Goal: Information Seeking & Learning: Learn about a topic

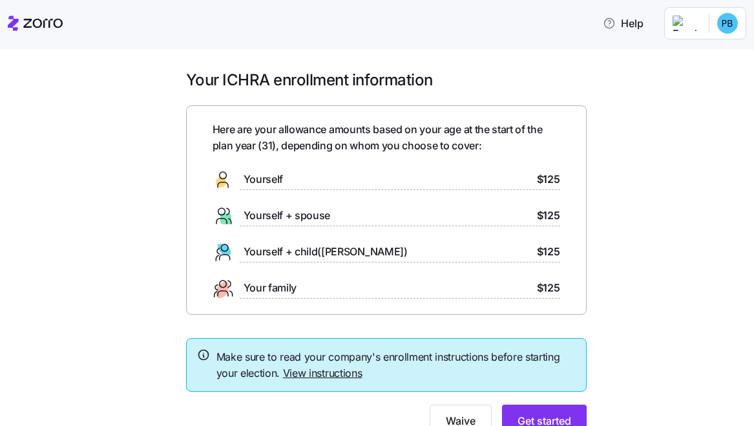
scroll to position [57, 0]
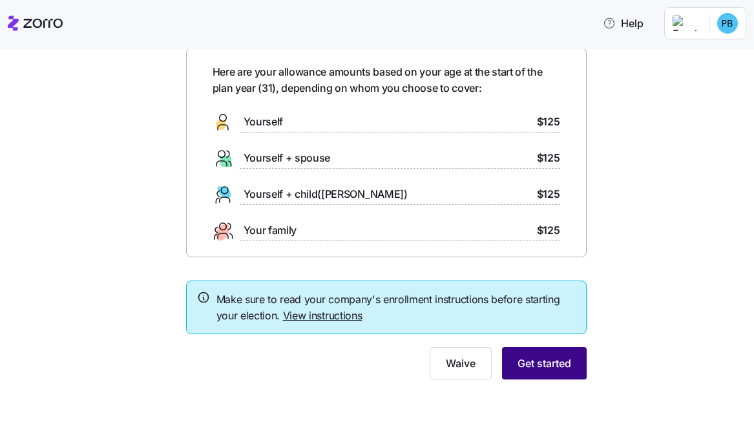
click at [548, 363] on span "Get started" at bounding box center [544, 362] width 54 height 15
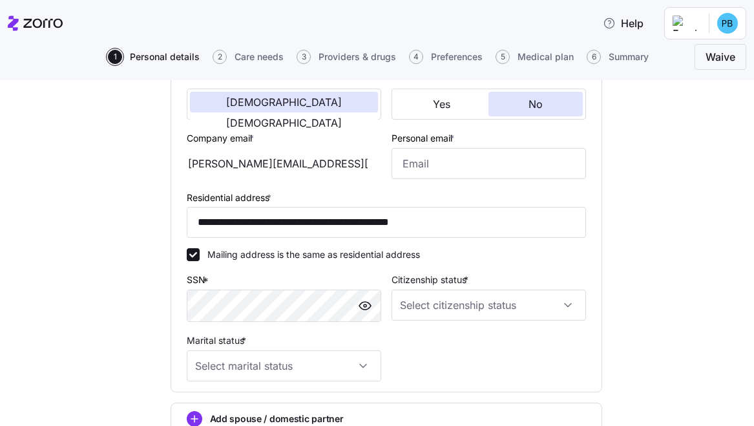
scroll to position [267, 0]
click at [495, 158] on input "Personal email *" at bounding box center [488, 162] width 194 height 31
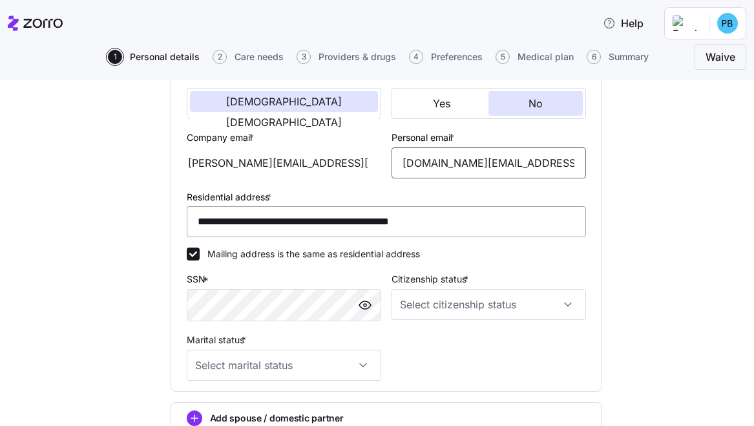
type input "[DOMAIN_NAME][EMAIL_ADDRESS][DOMAIN_NAME]"
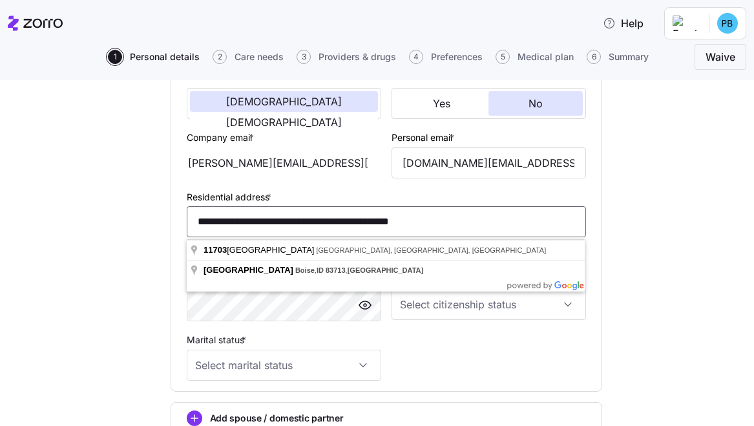
drag, startPoint x: 486, startPoint y: 232, endPoint x: 170, endPoint y: 216, distance: 316.8
click at [170, 216] on div "**********" at bounding box center [385, 143] width 431 height 495
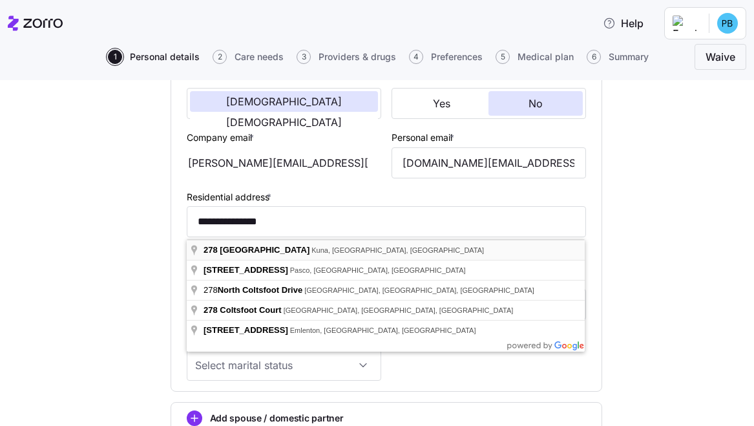
type input "**********"
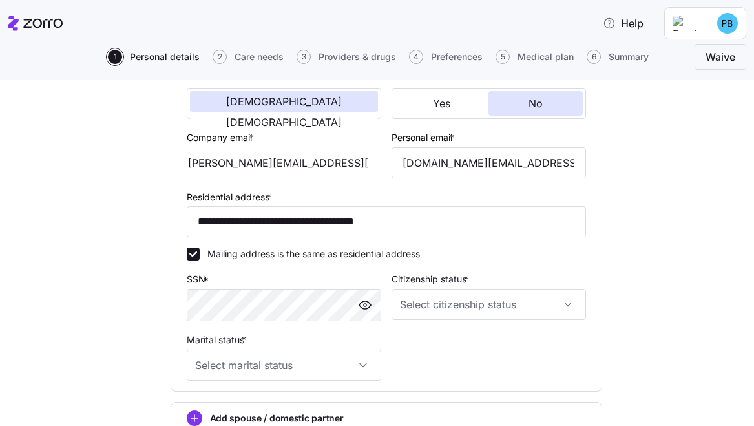
click at [509, 345] on div "**********" at bounding box center [385, 165] width 409 height 442
click at [503, 306] on input "Citizenship status *" at bounding box center [488, 304] width 194 height 31
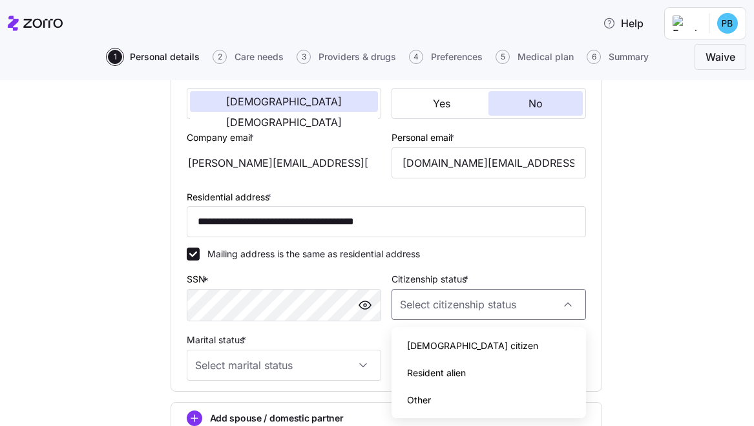
click at [490, 340] on div "[DEMOGRAPHIC_DATA] citizen" at bounding box center [488, 345] width 184 height 27
type input "[DEMOGRAPHIC_DATA] citizen"
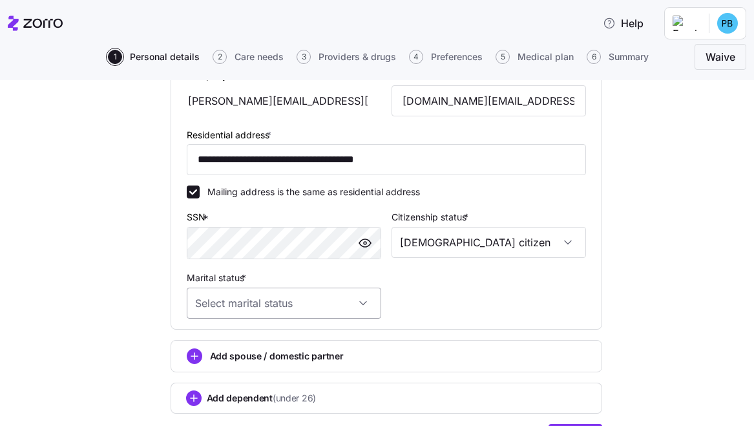
scroll to position [337, 0]
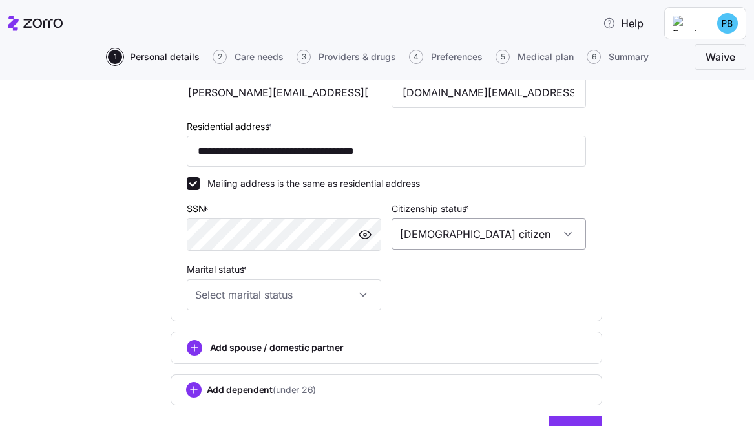
click at [446, 238] on input "[DEMOGRAPHIC_DATA] citizen" at bounding box center [488, 233] width 194 height 31
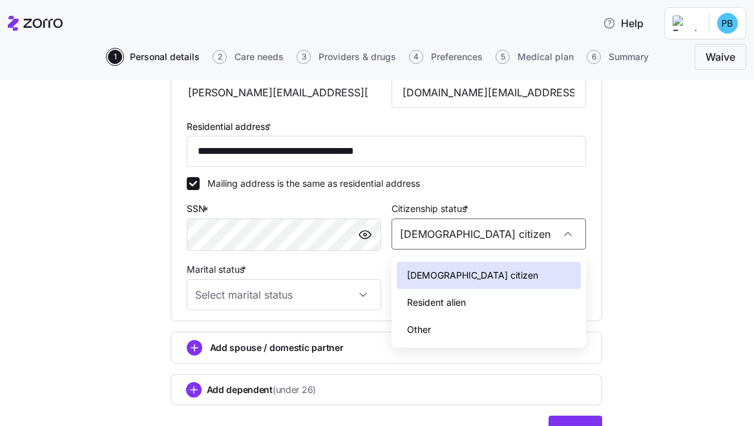
click at [517, 200] on div "Citizenship status * [DEMOGRAPHIC_DATA] citizen" at bounding box center [488, 225] width 205 height 61
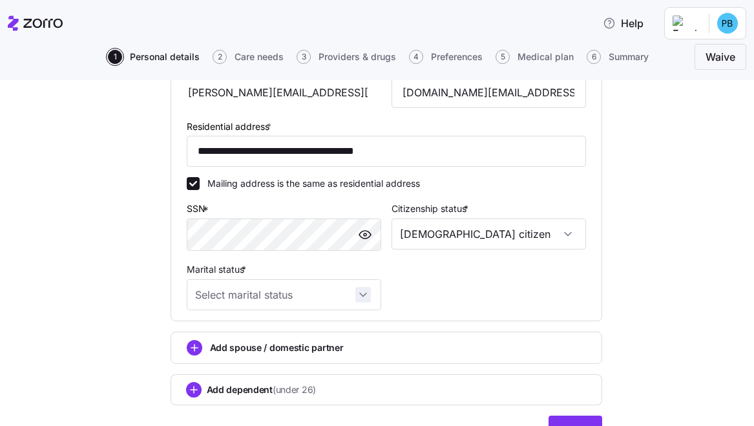
click at [355, 297] on input "Marital status *" at bounding box center [284, 294] width 194 height 31
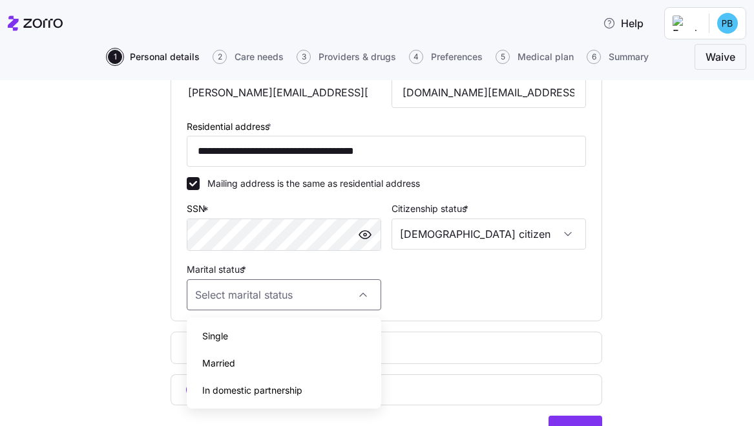
click at [325, 341] on div "Single" at bounding box center [284, 335] width 184 height 27
type input "Single"
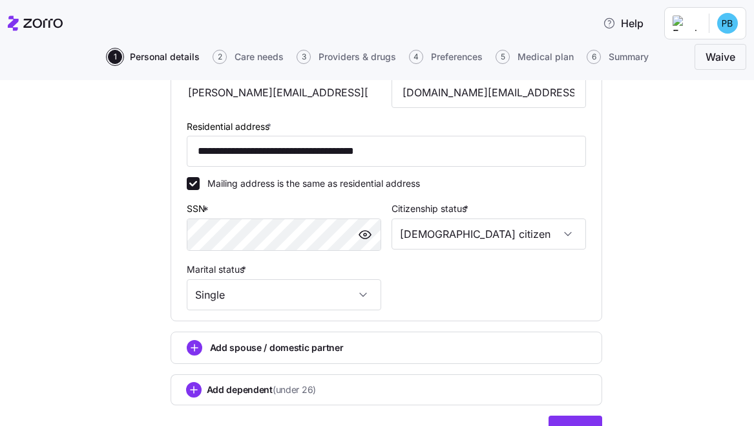
scroll to position [407, 0]
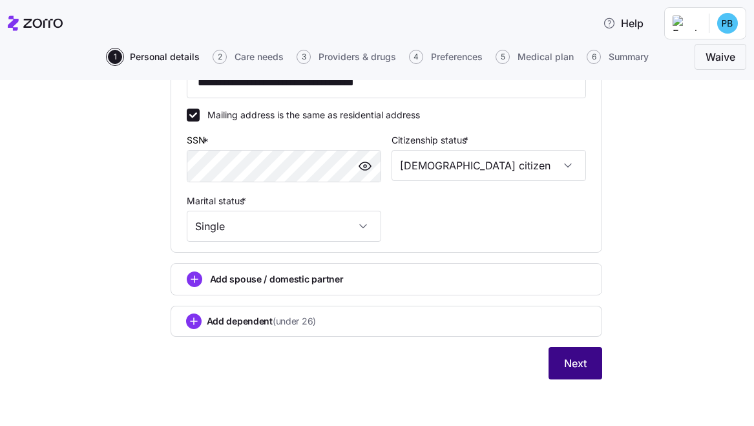
click at [584, 375] on button "Next" at bounding box center [575, 363] width 54 height 32
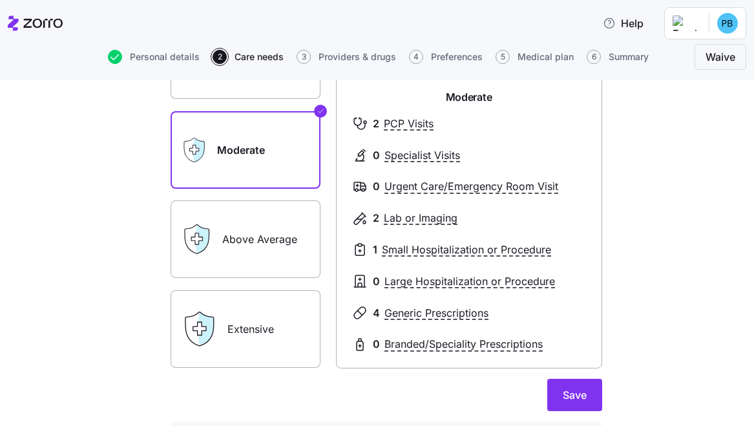
scroll to position [152, 0]
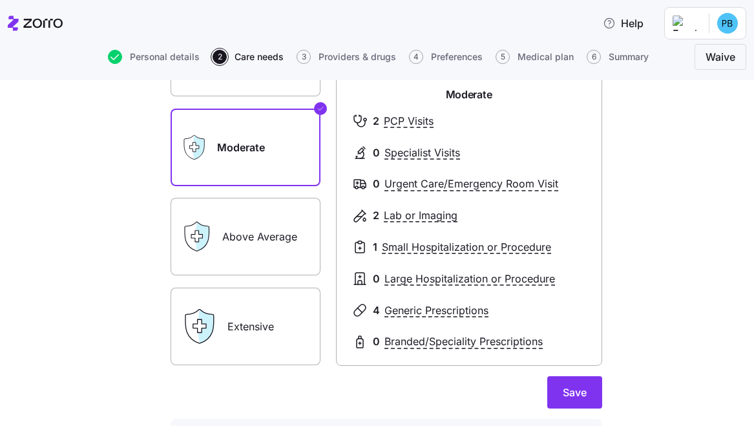
click at [213, 234] on div "Above Average" at bounding box center [245, 236] width 150 height 77
click at [289, 235] on label "Above Average" at bounding box center [245, 236] width 150 height 77
click at [0, 0] on input "Above Average" at bounding box center [0, 0] width 0 height 0
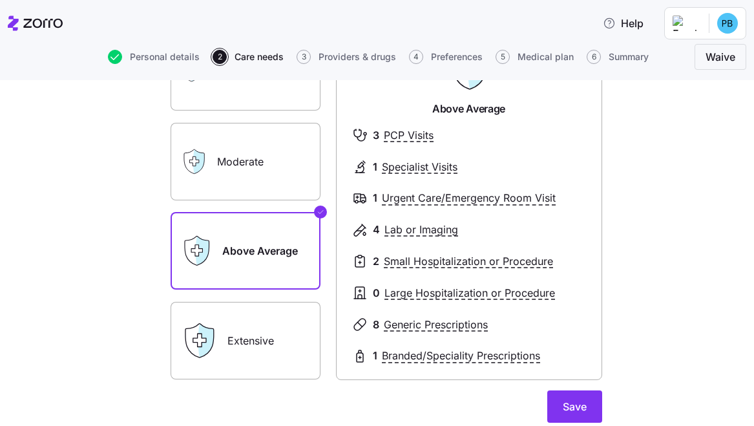
scroll to position [136, 0]
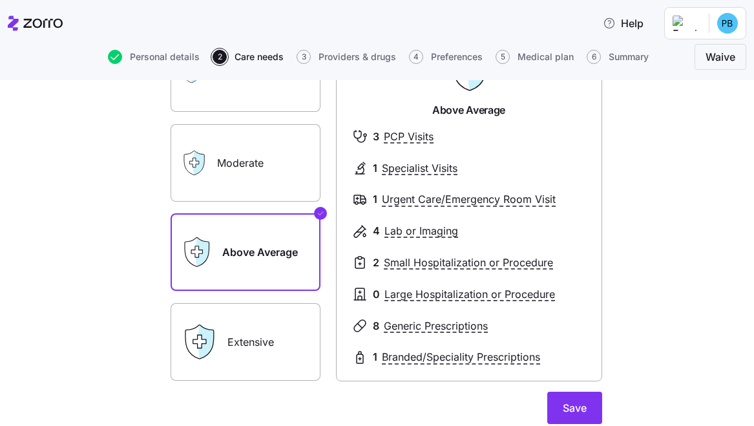
click at [280, 172] on label "Moderate" at bounding box center [245, 162] width 150 height 77
click at [0, 0] on input "Moderate" at bounding box center [0, 0] width 0 height 0
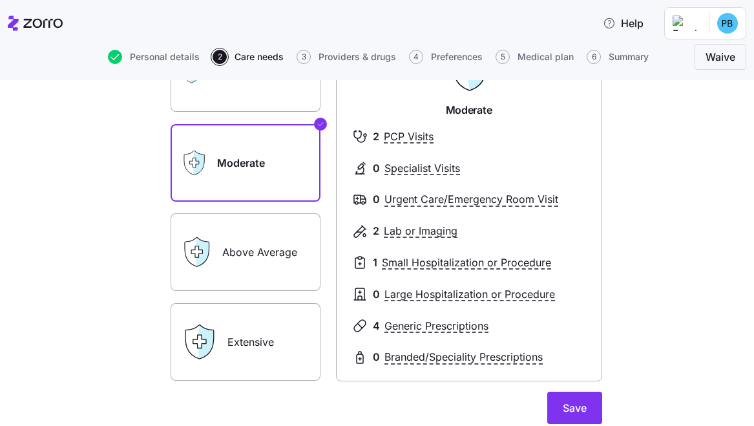
click at [266, 238] on label "Above Average" at bounding box center [245, 251] width 150 height 77
click at [0, 0] on input "Above Average" at bounding box center [0, 0] width 0 height 0
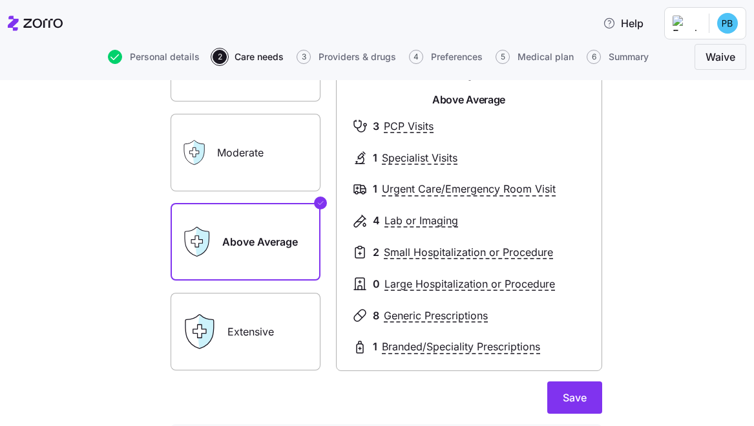
scroll to position [146, 0]
click at [588, 407] on button "Save" at bounding box center [574, 398] width 55 height 32
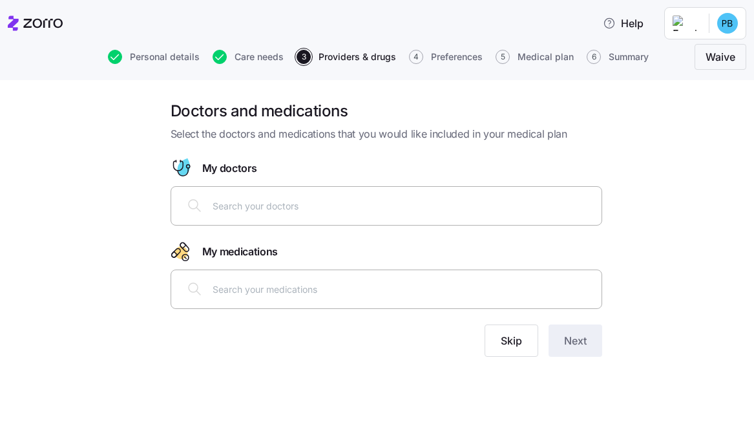
click at [347, 204] on input "text" at bounding box center [402, 205] width 381 height 14
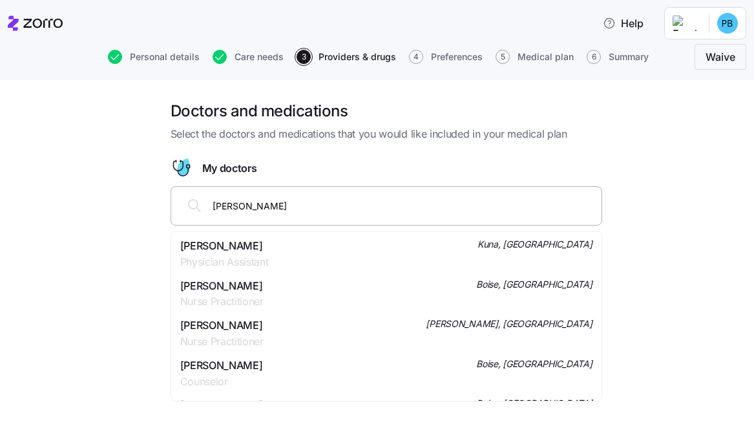
type input "[PERSON_NAME]"
click at [287, 247] on div "[PERSON_NAME] Physician Assistant Boise, [GEOGRAPHIC_DATA]" at bounding box center [386, 254] width 412 height 32
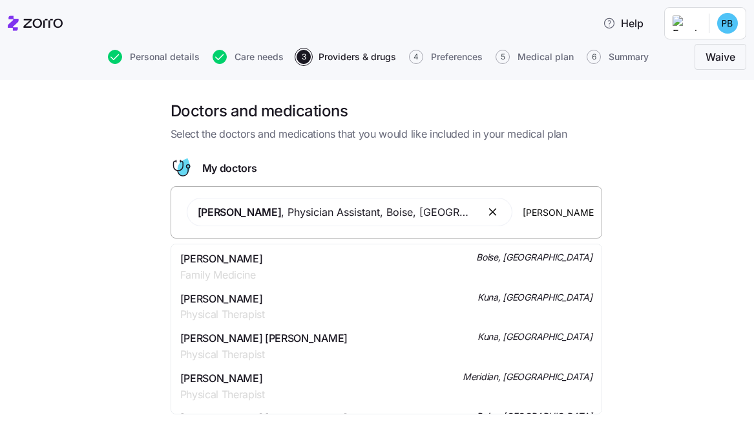
type input "T"
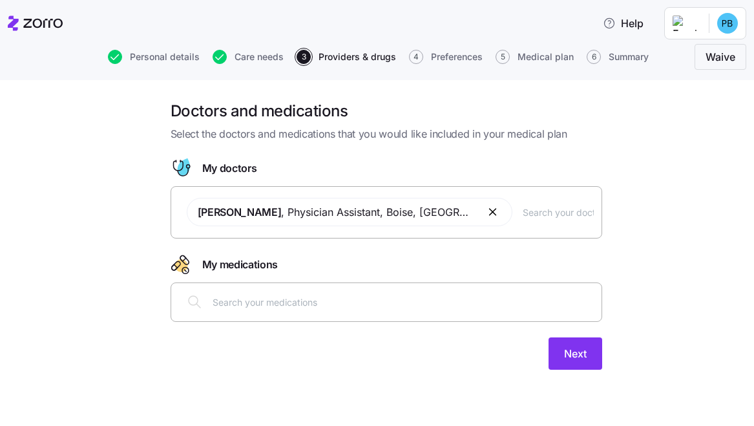
click at [371, 313] on div at bounding box center [386, 301] width 415 height 31
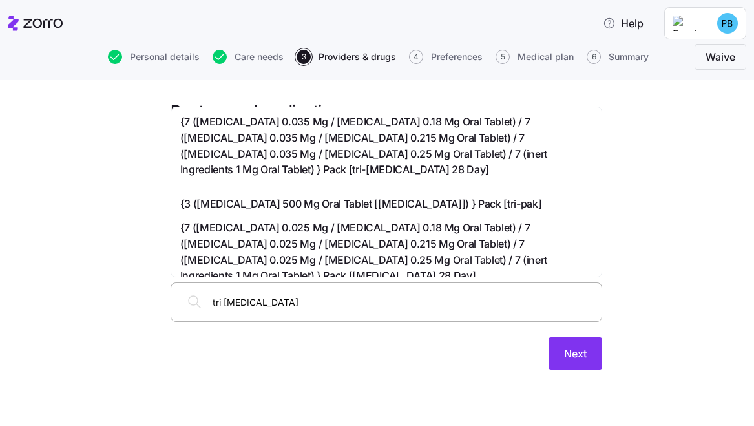
click at [352, 295] on input "tri [MEDICAL_DATA]" at bounding box center [402, 301] width 381 height 14
click at [347, 296] on input "tri [MEDICAL_DATA]" at bounding box center [402, 301] width 381 height 14
click at [346, 296] on input "tri [MEDICAL_DATA]" at bounding box center [402, 301] width 381 height 14
click at [276, 308] on input "tri [MEDICAL_DATA]" at bounding box center [402, 301] width 381 height 14
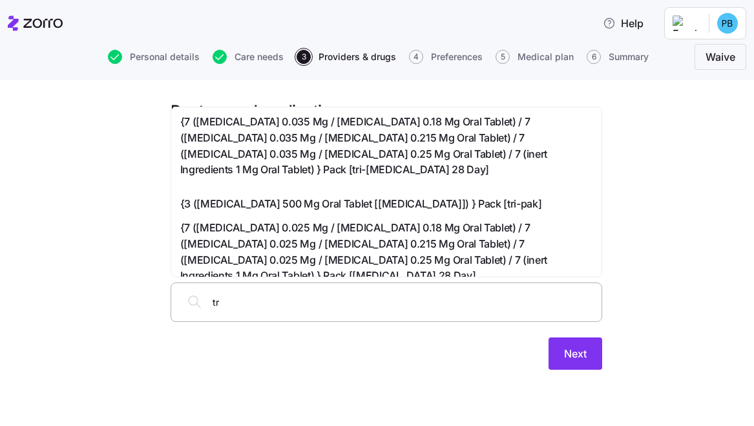
type input "t"
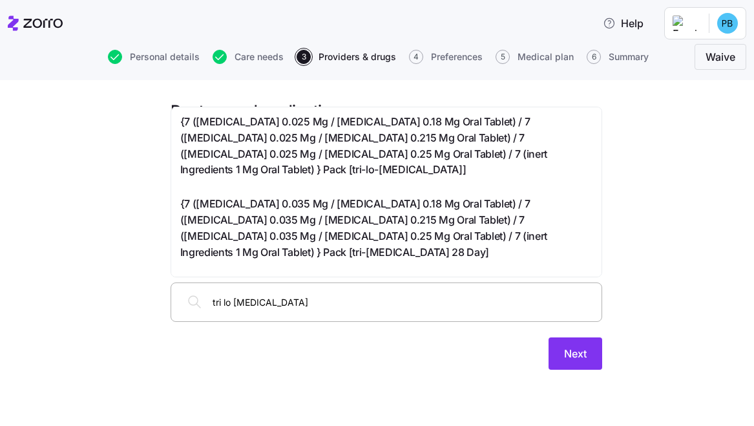
click at [316, 302] on input "tri lo [MEDICAL_DATA]" at bounding box center [402, 301] width 381 height 14
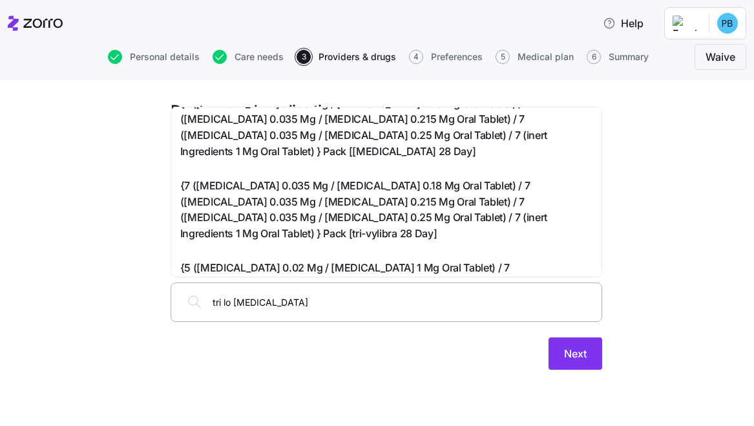
scroll to position [1262, 0]
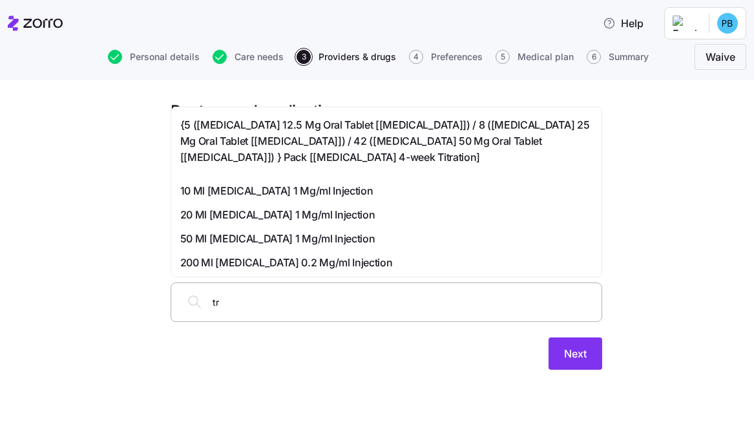
type input "t"
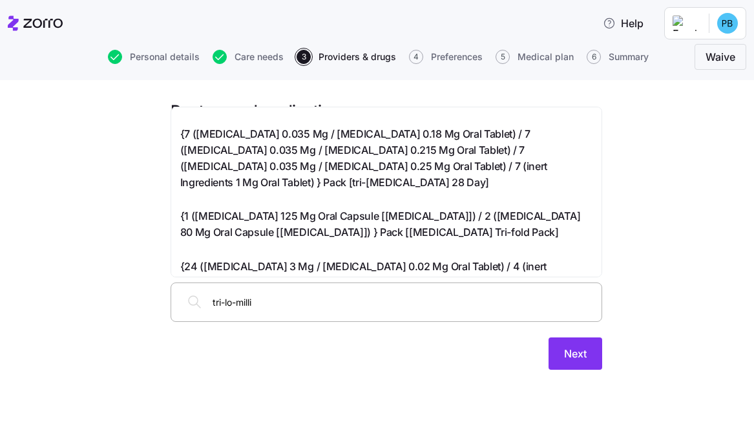
scroll to position [391, 0]
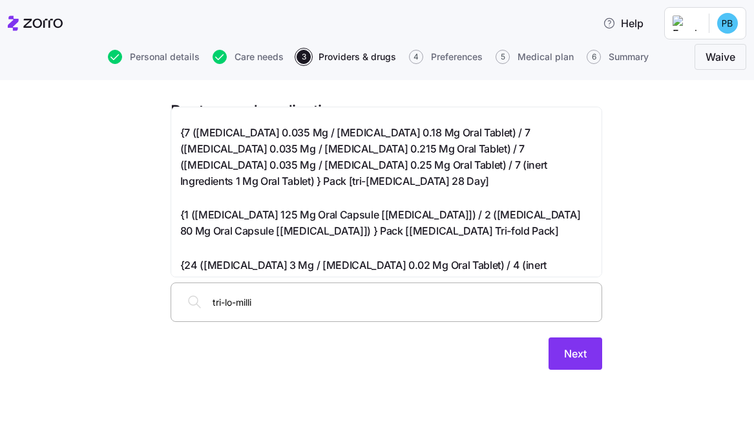
drag, startPoint x: 338, startPoint y: 309, endPoint x: 178, endPoint y: 296, distance: 161.3
click at [178, 296] on div "tri-lo-milli" at bounding box center [385, 301] width 431 height 39
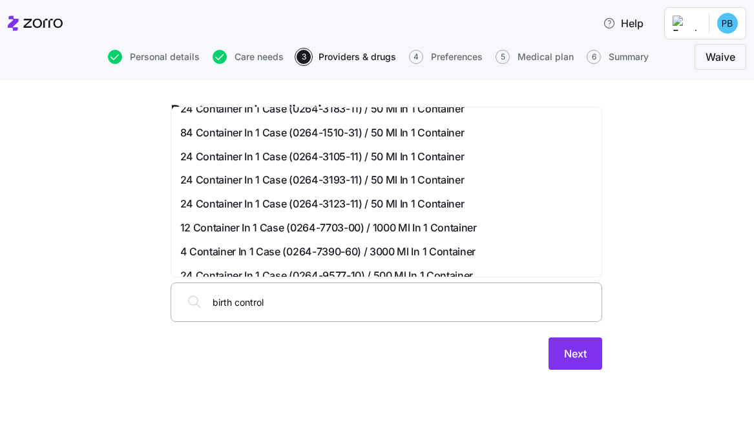
scroll to position [379, 0]
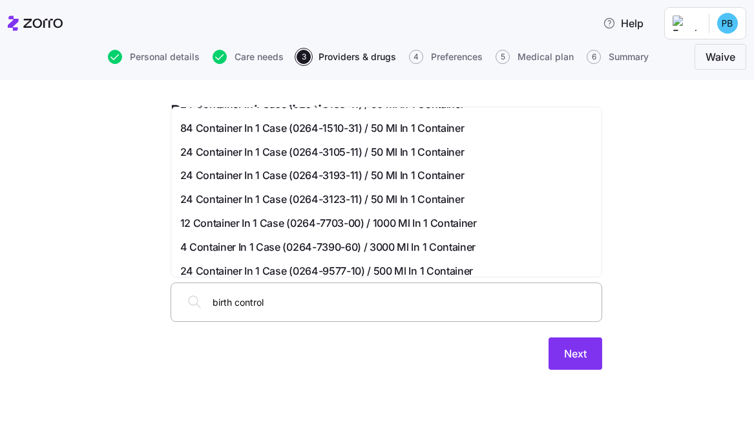
drag, startPoint x: 302, startPoint y: 308, endPoint x: 194, endPoint y: 309, distance: 107.2
click at [194, 309] on div "birth control" at bounding box center [386, 301] width 415 height 31
drag, startPoint x: 291, startPoint y: 287, endPoint x: 193, endPoint y: 316, distance: 102.4
click at [193, 315] on div "birth control" at bounding box center [386, 301] width 415 height 31
drag, startPoint x: 261, startPoint y: 301, endPoint x: 196, endPoint y: 300, distance: 65.2
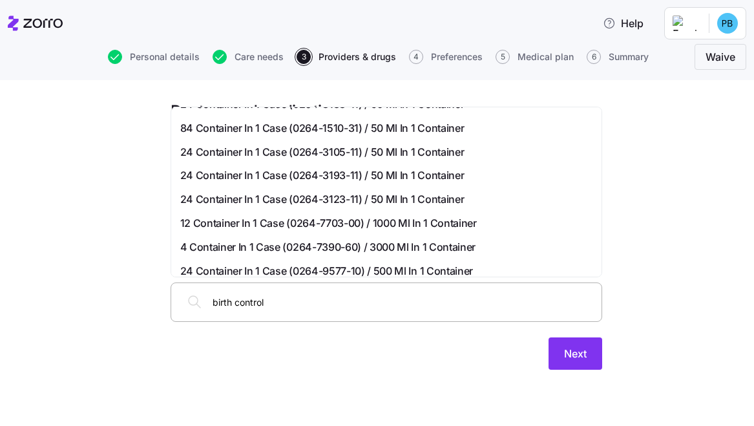
click at [196, 300] on div "birth control" at bounding box center [386, 301] width 415 height 31
type input "l"
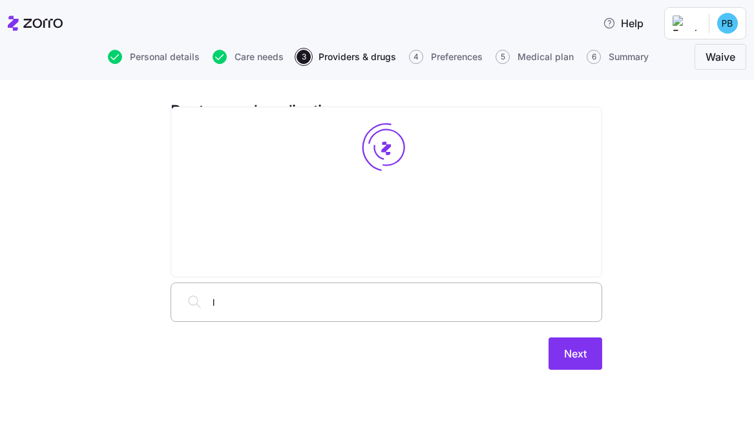
scroll to position [0, 0]
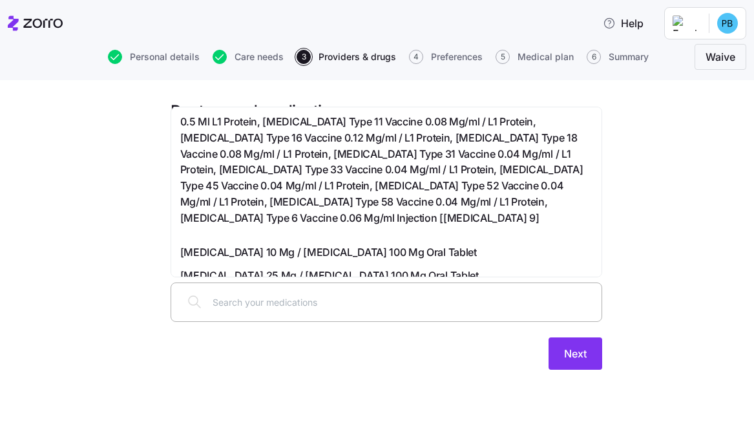
click at [385, 362] on div "Next" at bounding box center [385, 353] width 431 height 32
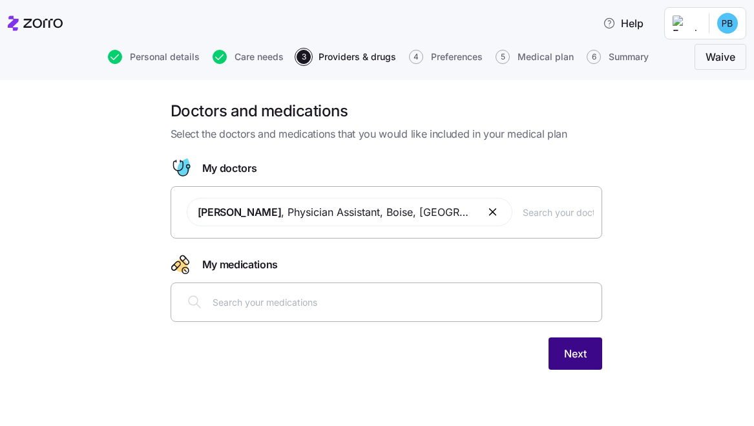
click at [553, 352] on button "Next" at bounding box center [575, 353] width 54 height 32
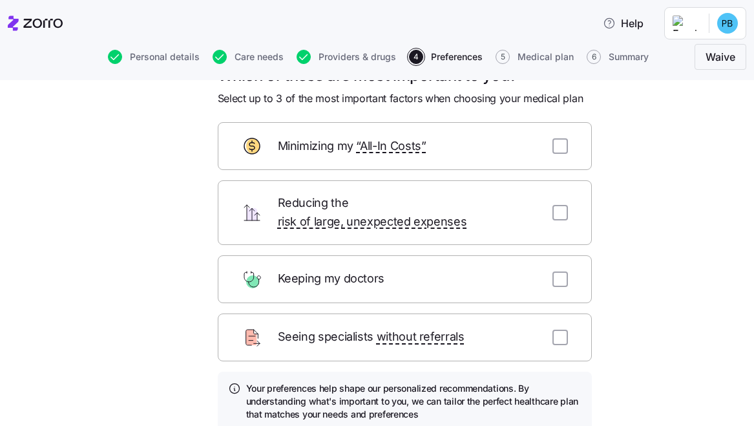
scroll to position [25, 0]
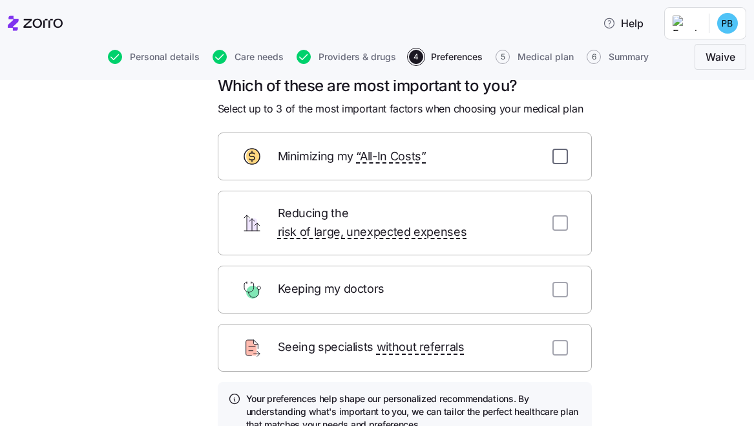
click at [557, 158] on input "checkbox" at bounding box center [559, 156] width 15 height 15
checkbox input "true"
click at [561, 340] on input "checkbox" at bounding box center [559, 347] width 15 height 15
checkbox input "true"
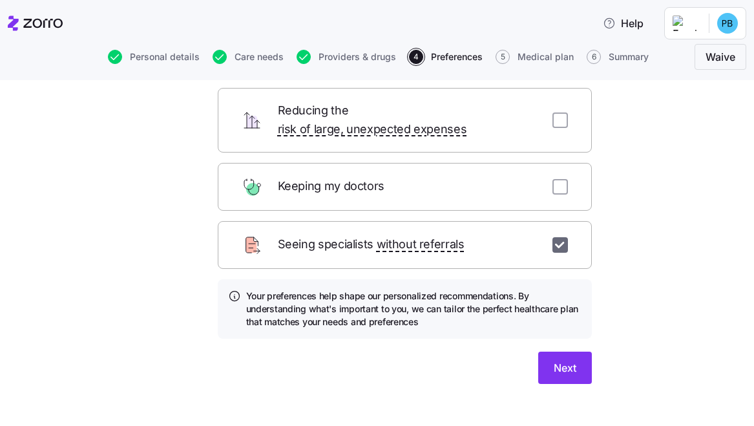
scroll to position [129, 0]
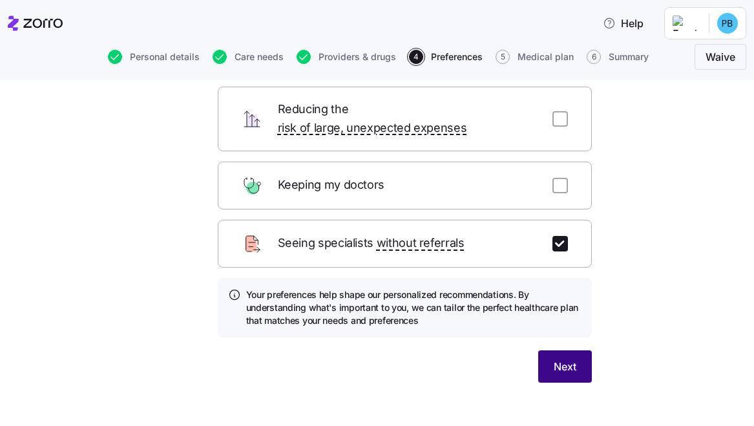
click at [568, 358] on span "Next" at bounding box center [564, 365] width 23 height 15
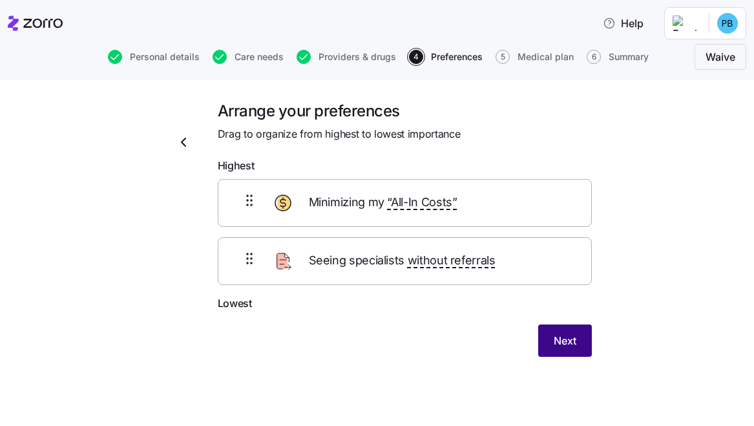
scroll to position [0, 0]
click at [549, 346] on button "Next" at bounding box center [565, 340] width 54 height 32
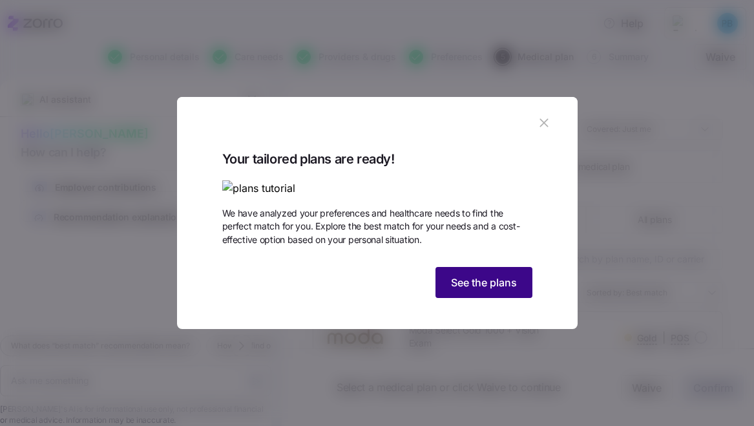
click at [511, 290] on span "See the plans" at bounding box center [484, 281] width 66 height 15
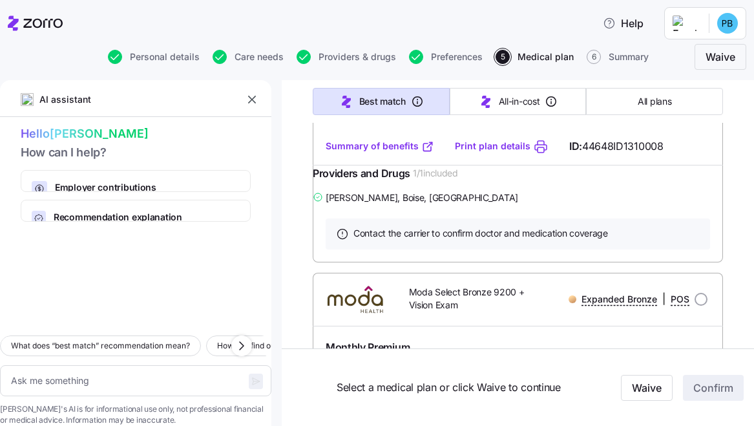
scroll to position [13730, 0]
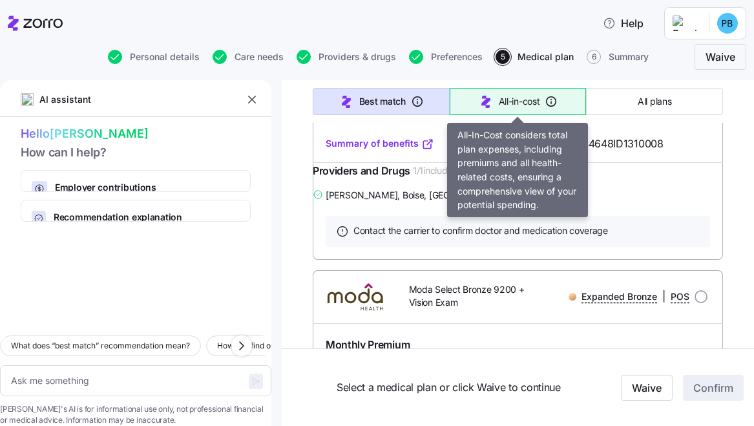
click at [532, 99] on span "All-in-cost" at bounding box center [518, 101] width 41 height 13
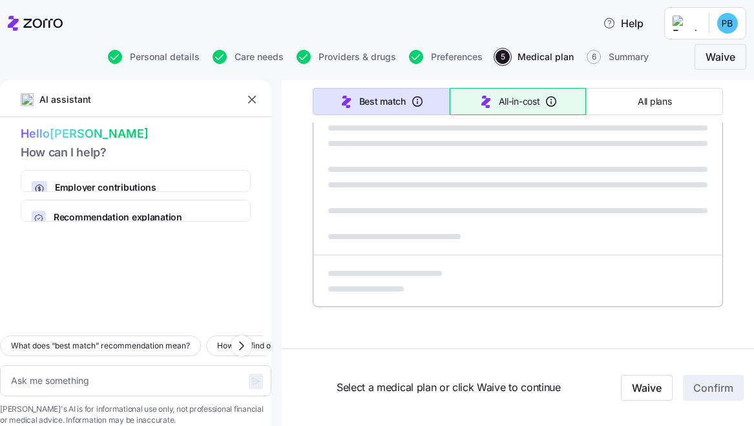
scroll to position [860, 0]
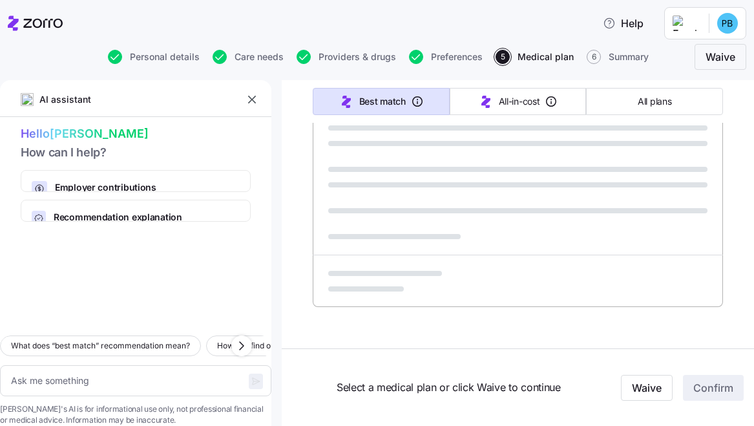
type textarea "x"
type input "Sorted by: All-in-cost"
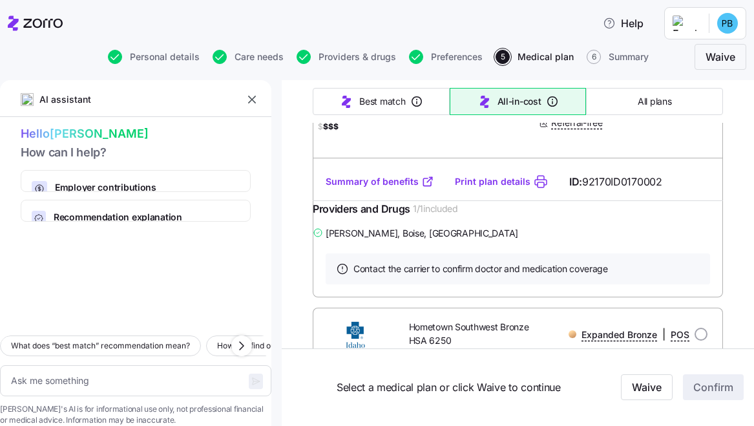
scroll to position [5996, 0]
